Goal: Communication & Community: Answer question/provide support

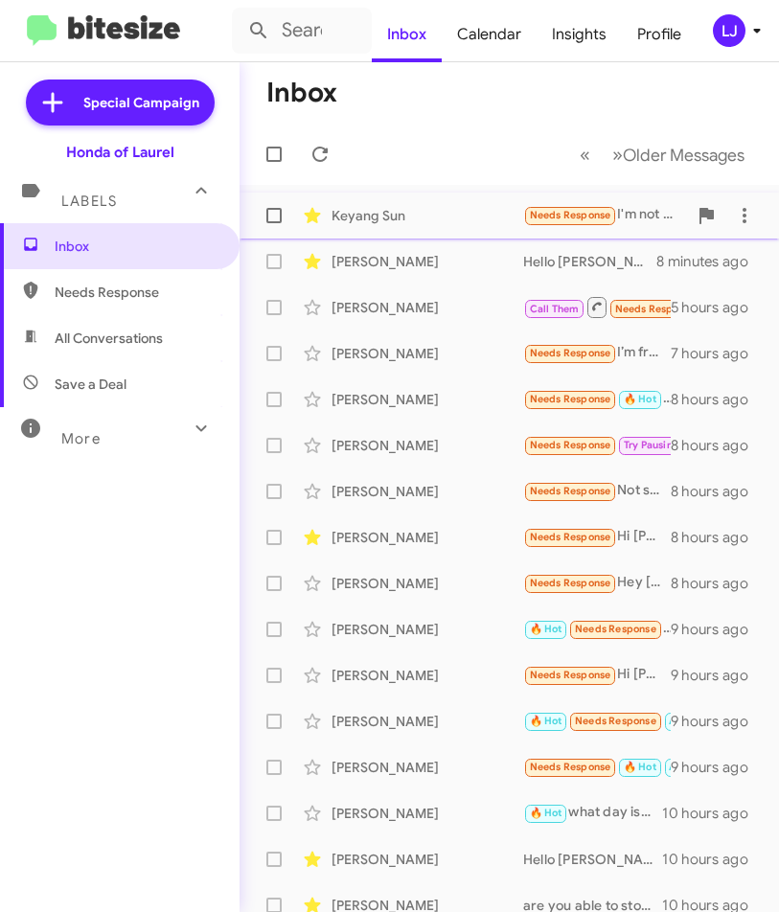
click at [398, 214] on div "Keyang Sun" at bounding box center [427, 215] width 192 height 19
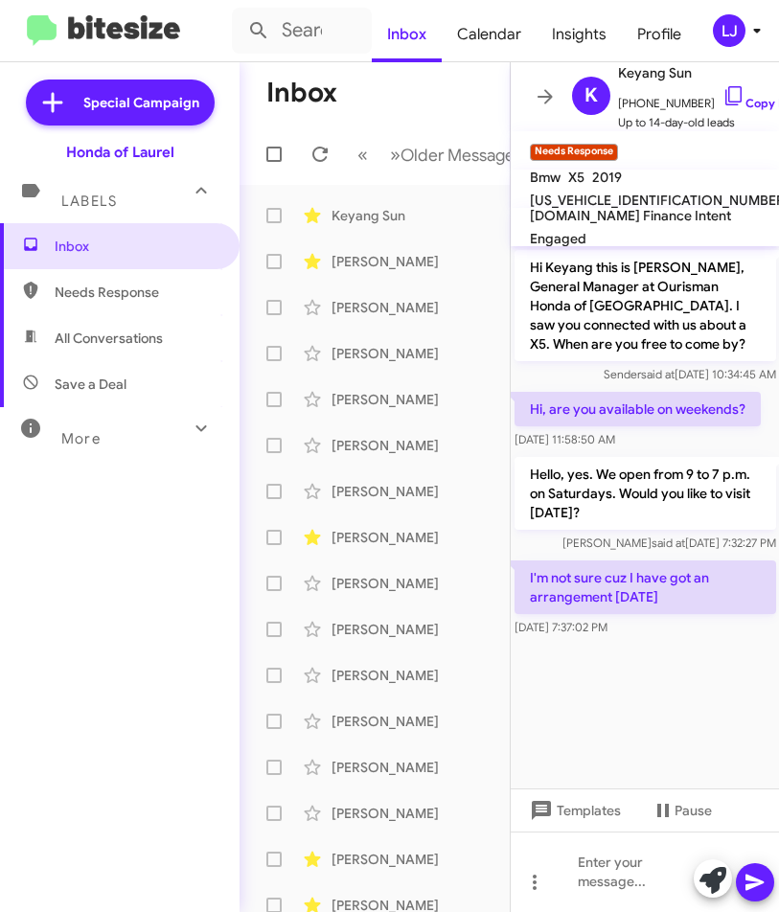
drag, startPoint x: 517, startPoint y: 412, endPoint x: 757, endPoint y: 433, distance: 240.4
click at [592, 408] on p "Hi, are you available on weekends?" at bounding box center [637, 409] width 246 height 34
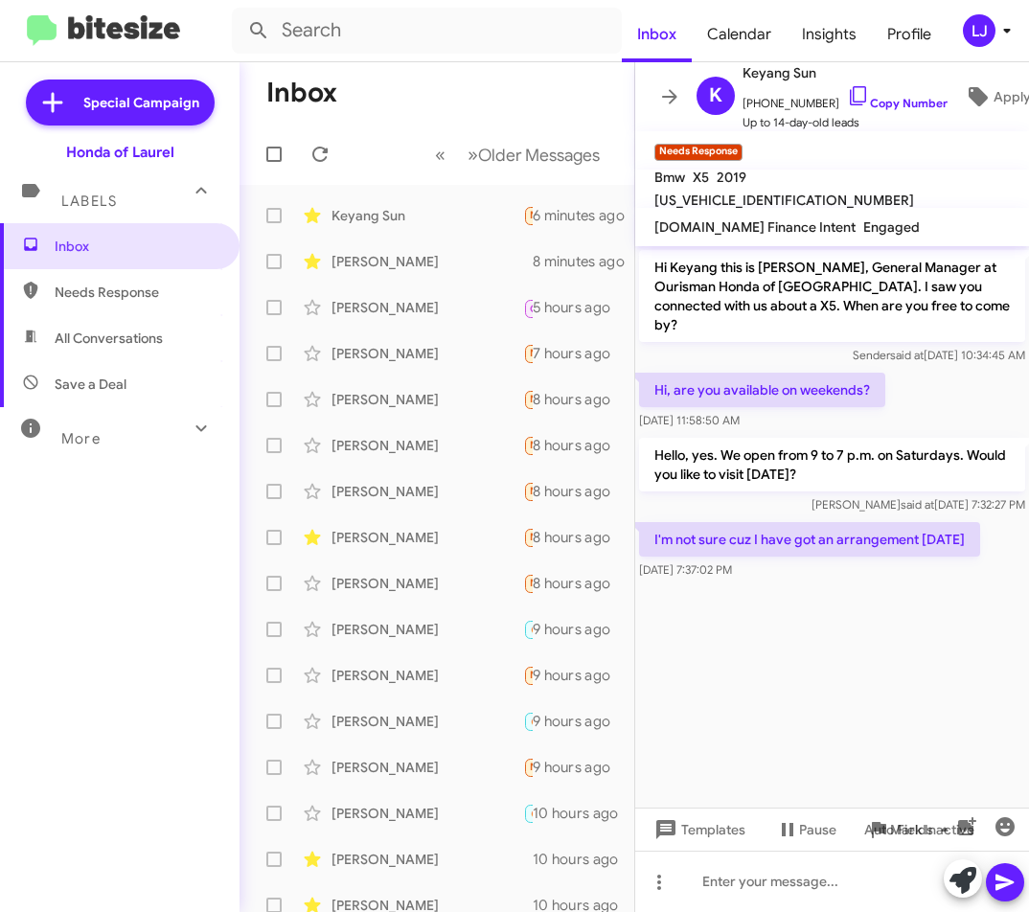
drag, startPoint x: 650, startPoint y: 270, endPoint x: 973, endPoint y: 561, distance: 434.8
click at [592, 561] on div "Hi Keyang this is [PERSON_NAME], General Manager at Ourisman Honda of [GEOGRAPH…" at bounding box center [832, 414] width 394 height 337
copy div "Hi Keyang this is [PERSON_NAME], General Manager at Ourisman Honda of [GEOGRAPH…"
click at [592, 622] on cdk-virtual-scroll-viewport "Hi Keyang this is [PERSON_NAME], General Manager at Ourisman Honda of [GEOGRAPH…" at bounding box center [832, 526] width 394 height 561
